Goal: Find contact information: Find contact information

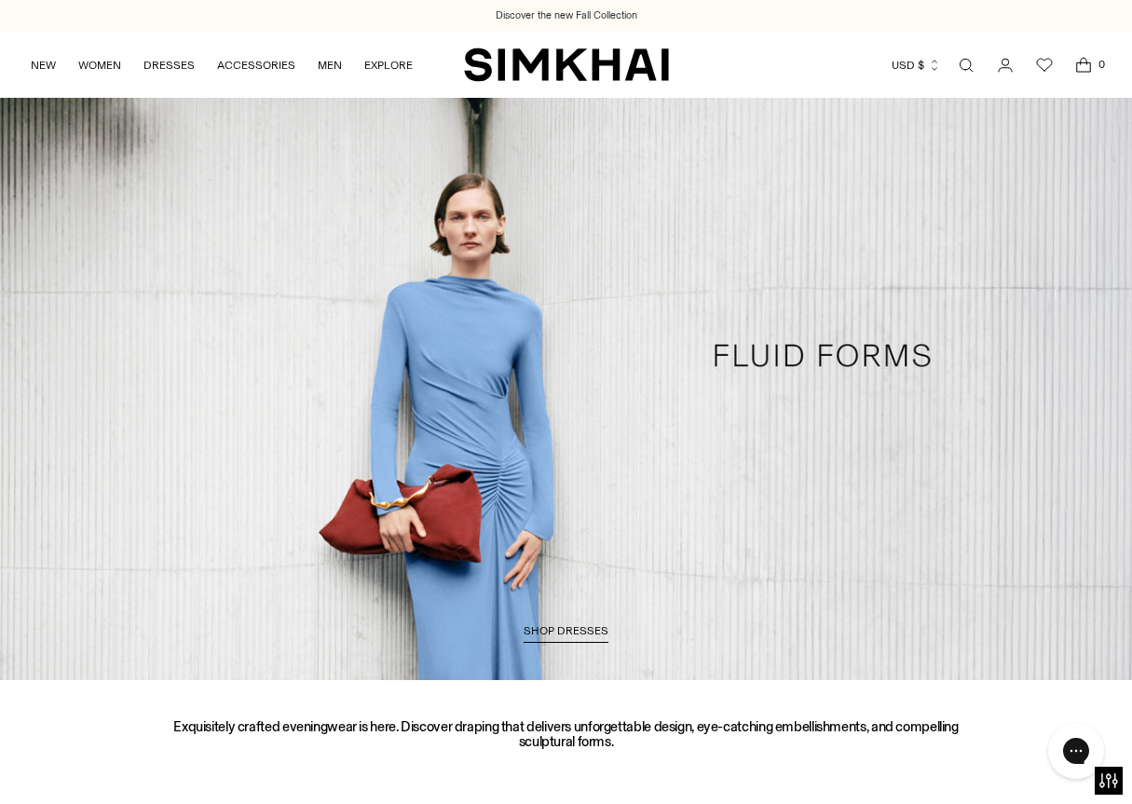
click at [1007, 63] on icon "Go to the account page" at bounding box center [1005, 65] width 26 height 19
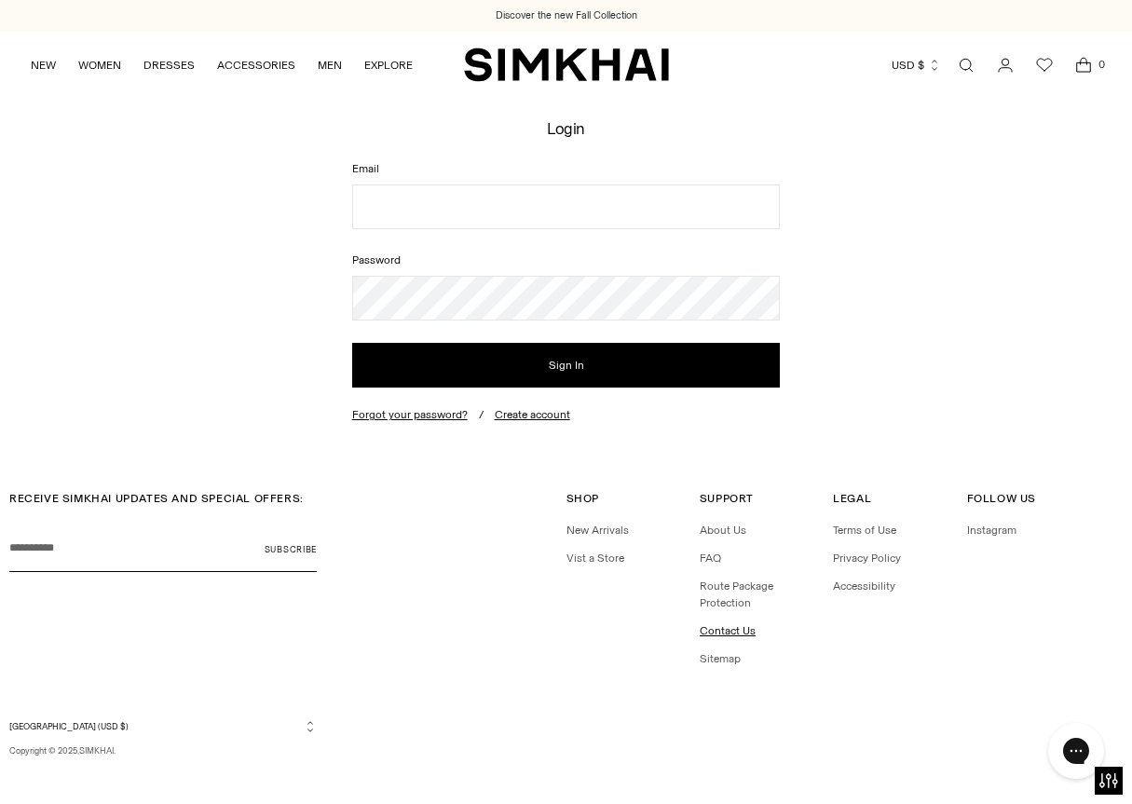
click at [719, 629] on link "Contact Us" at bounding box center [727, 630] width 56 height 13
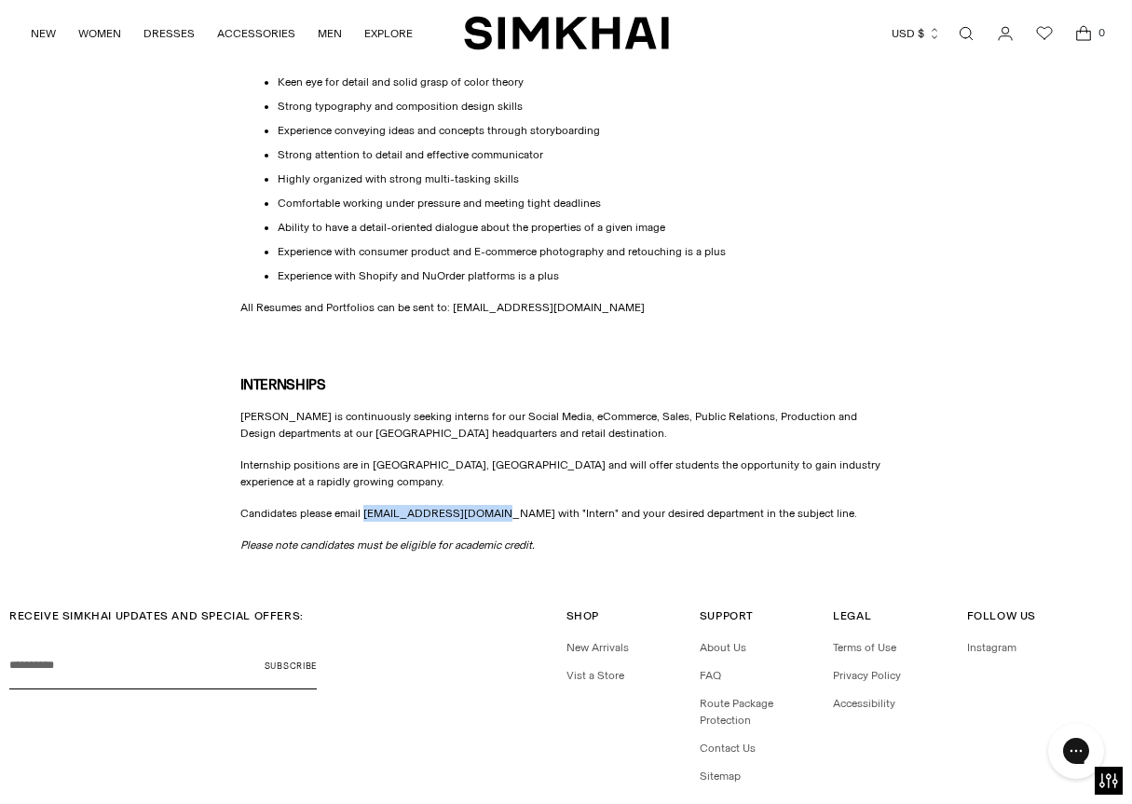
drag, startPoint x: 364, startPoint y: 511, endPoint x: 480, endPoint y: 514, distance: 115.5
click at [480, 514] on span "Candidates please email [EMAIL_ADDRESS][DOMAIN_NAME] with "Intern" and your des…" at bounding box center [548, 513] width 617 height 13
copy span "[EMAIL_ADDRESS][DOMAIN_NAME]"
drag, startPoint x: 487, startPoint y: 514, endPoint x: 363, endPoint y: 516, distance: 123.9
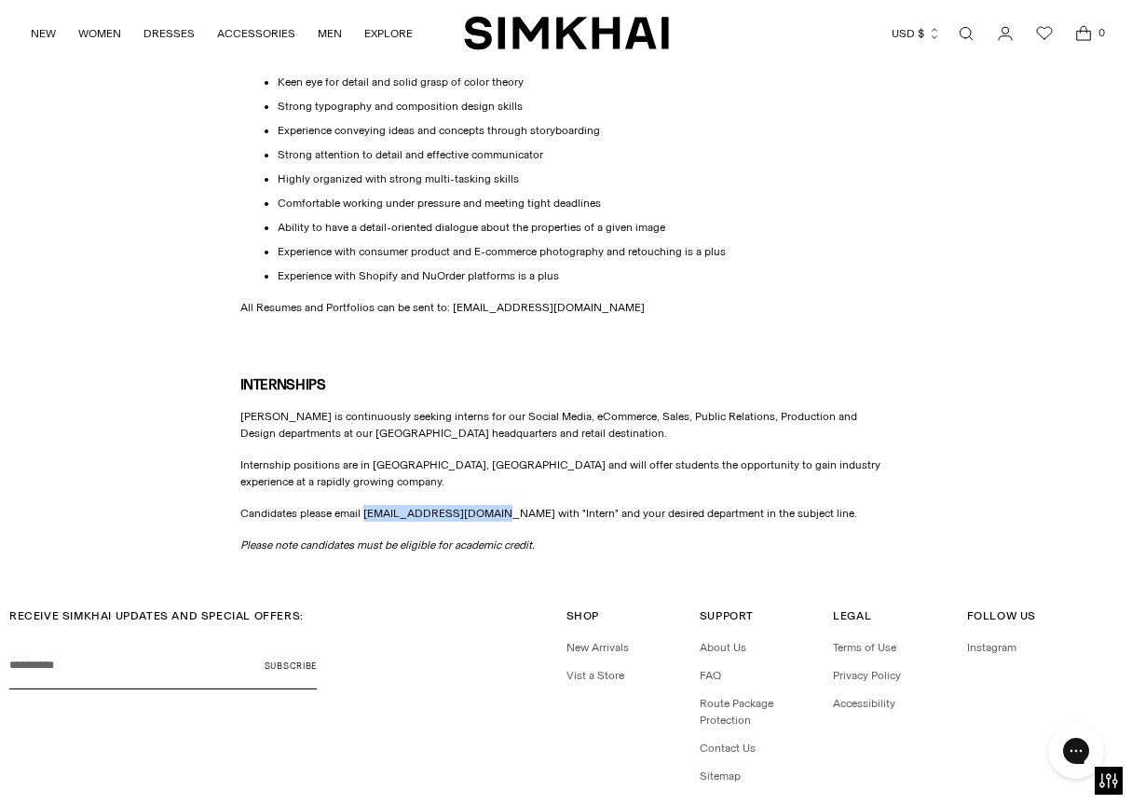
click at [363, 516] on span "Candidates please email [EMAIL_ADDRESS][DOMAIN_NAME] with "Intern" and your des…" at bounding box center [548, 513] width 617 height 13
copy span "[EMAIL_ADDRESS][DOMAIN_NAME]"
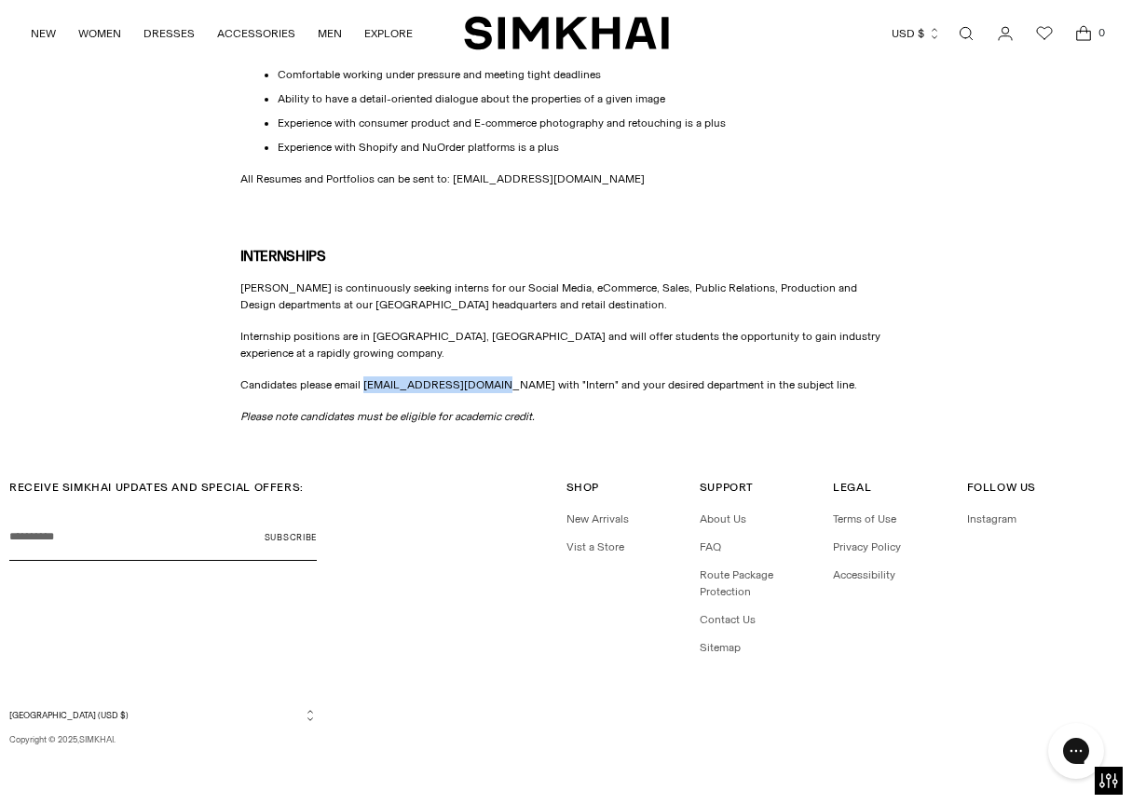
scroll to position [942, 0]
click at [731, 520] on link "About Us" at bounding box center [722, 519] width 47 height 13
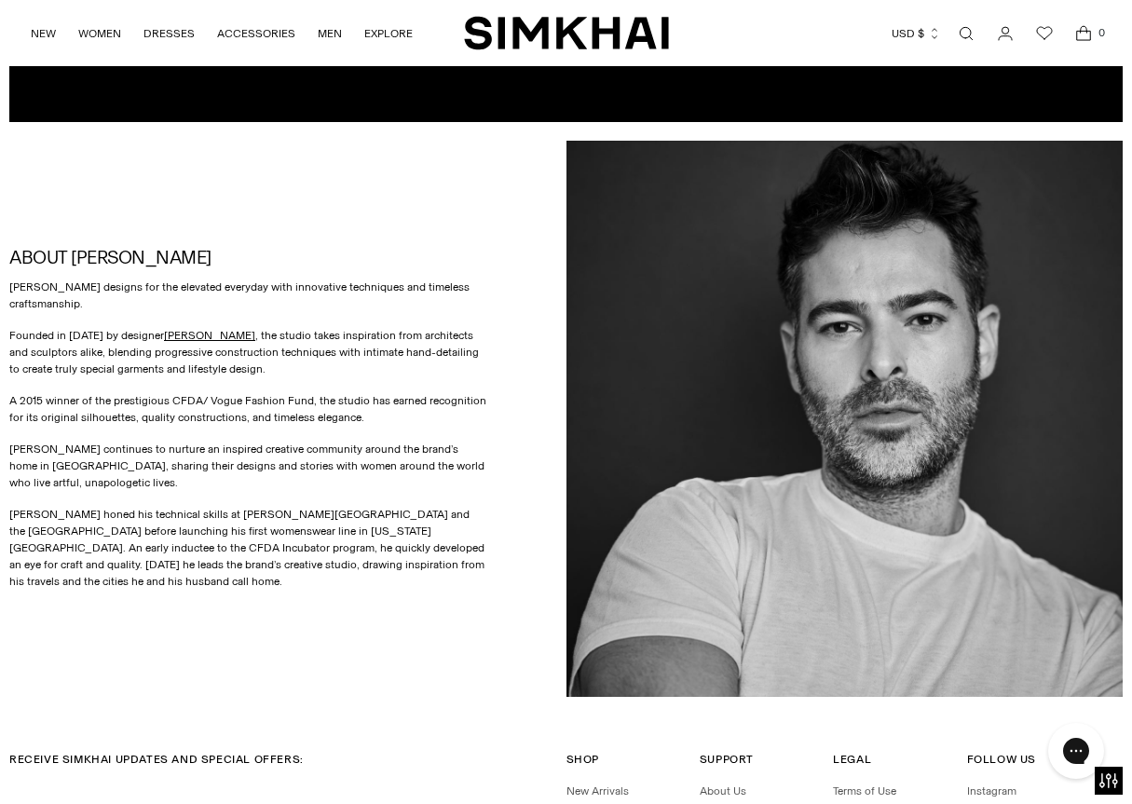
scroll to position [623, 0]
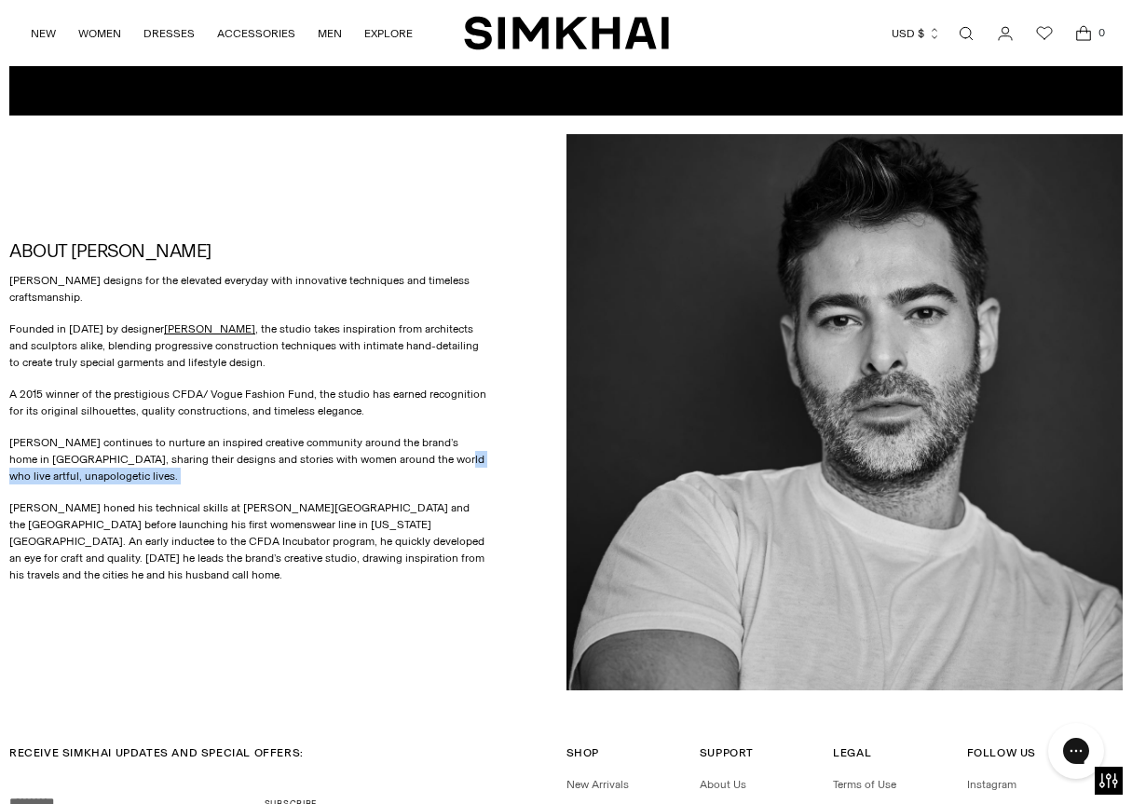
drag, startPoint x: 408, startPoint y: 454, endPoint x: 433, endPoint y: 481, distance: 36.9
click at [433, 481] on div "SIMKHAI designs for the elevated everyday with innovative techniques and timele…" at bounding box center [248, 427] width 479 height 311
copy p "artful, unapologetic lives."
